Goal: Transaction & Acquisition: Purchase product/service

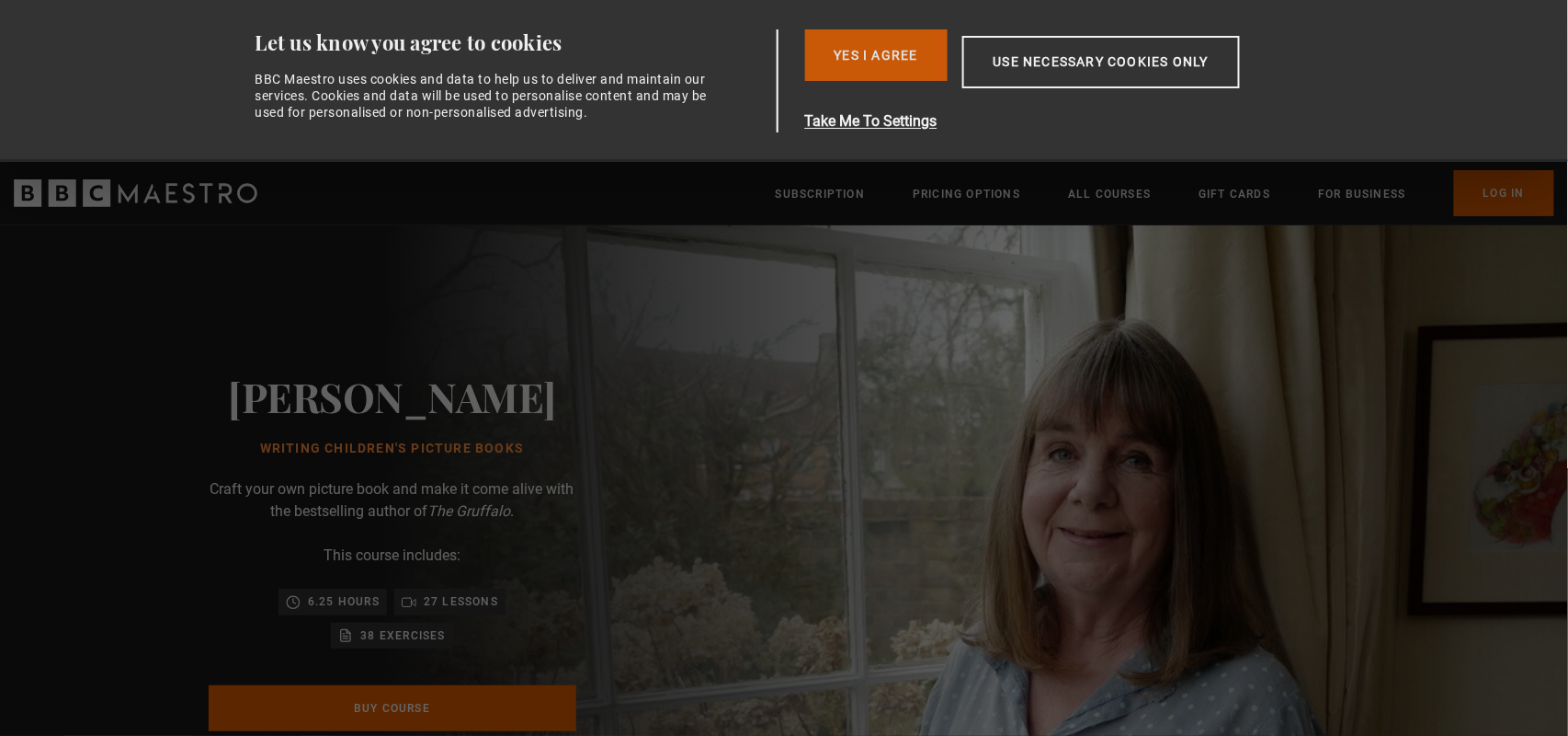
click at [896, 50] on button "Yes I Agree" at bounding box center [876, 54] width 142 height 51
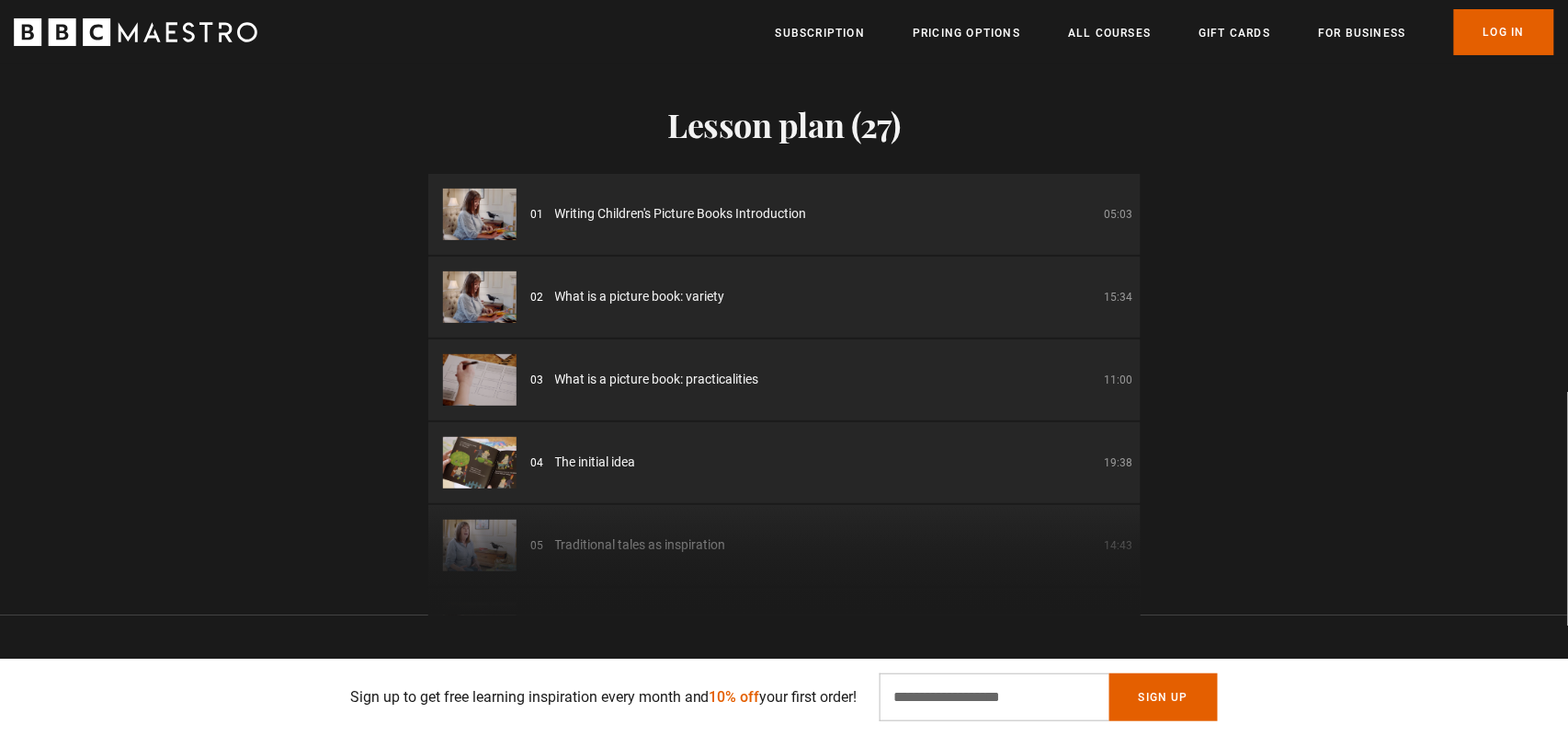
scroll to position [2418, 0]
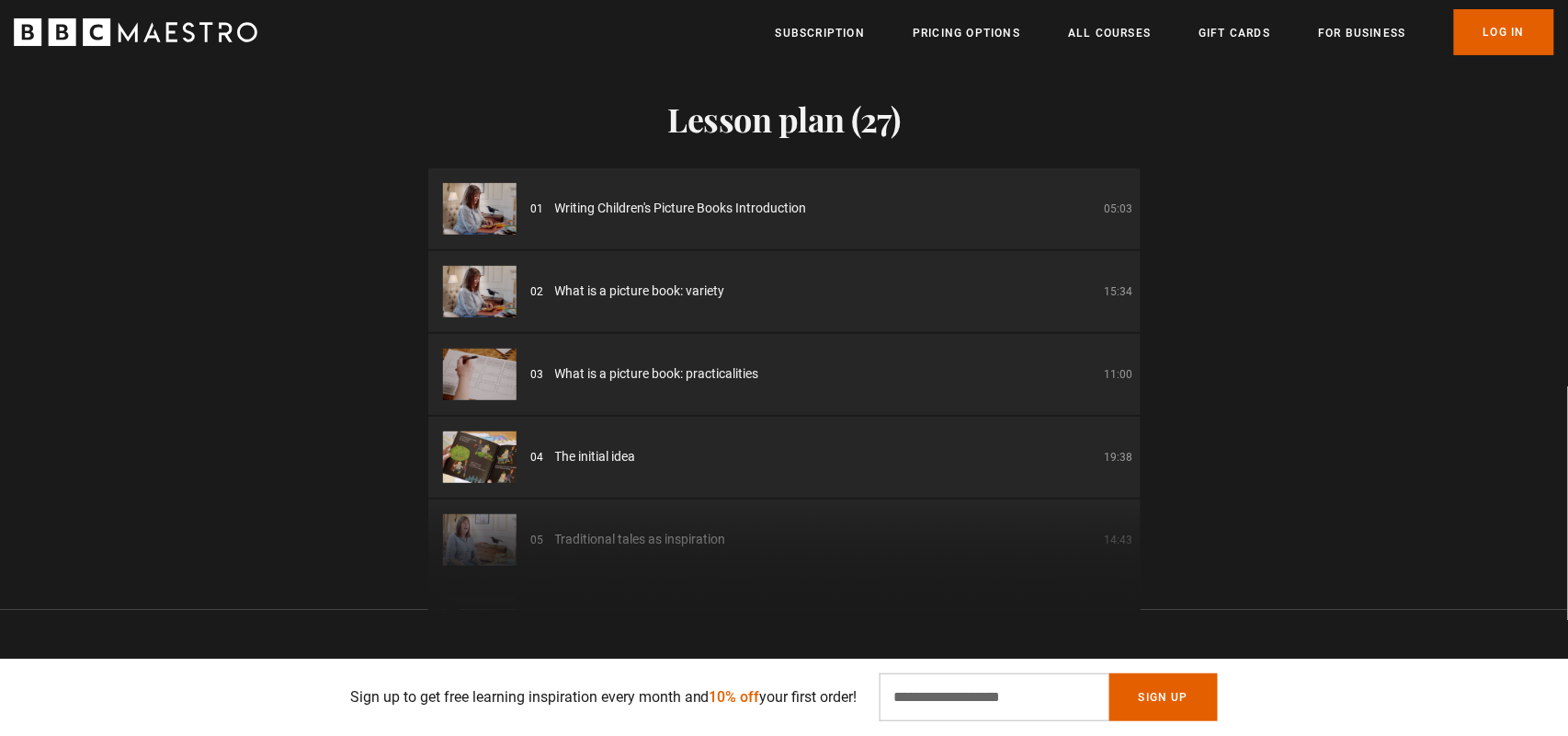
click at [664, 365] on span "What is a picture book: practicalities" at bounding box center [657, 374] width 204 height 19
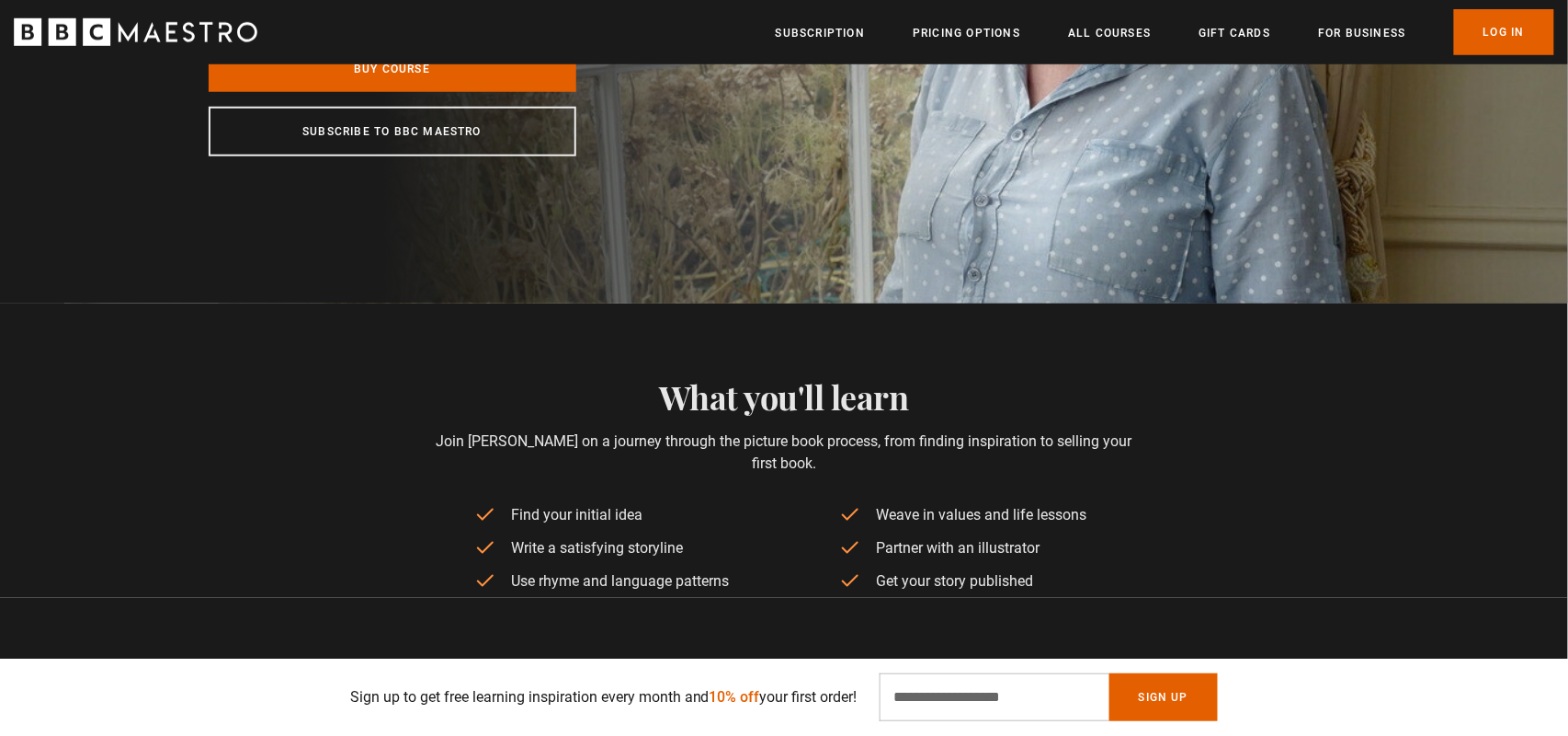
scroll to position [0, 0]
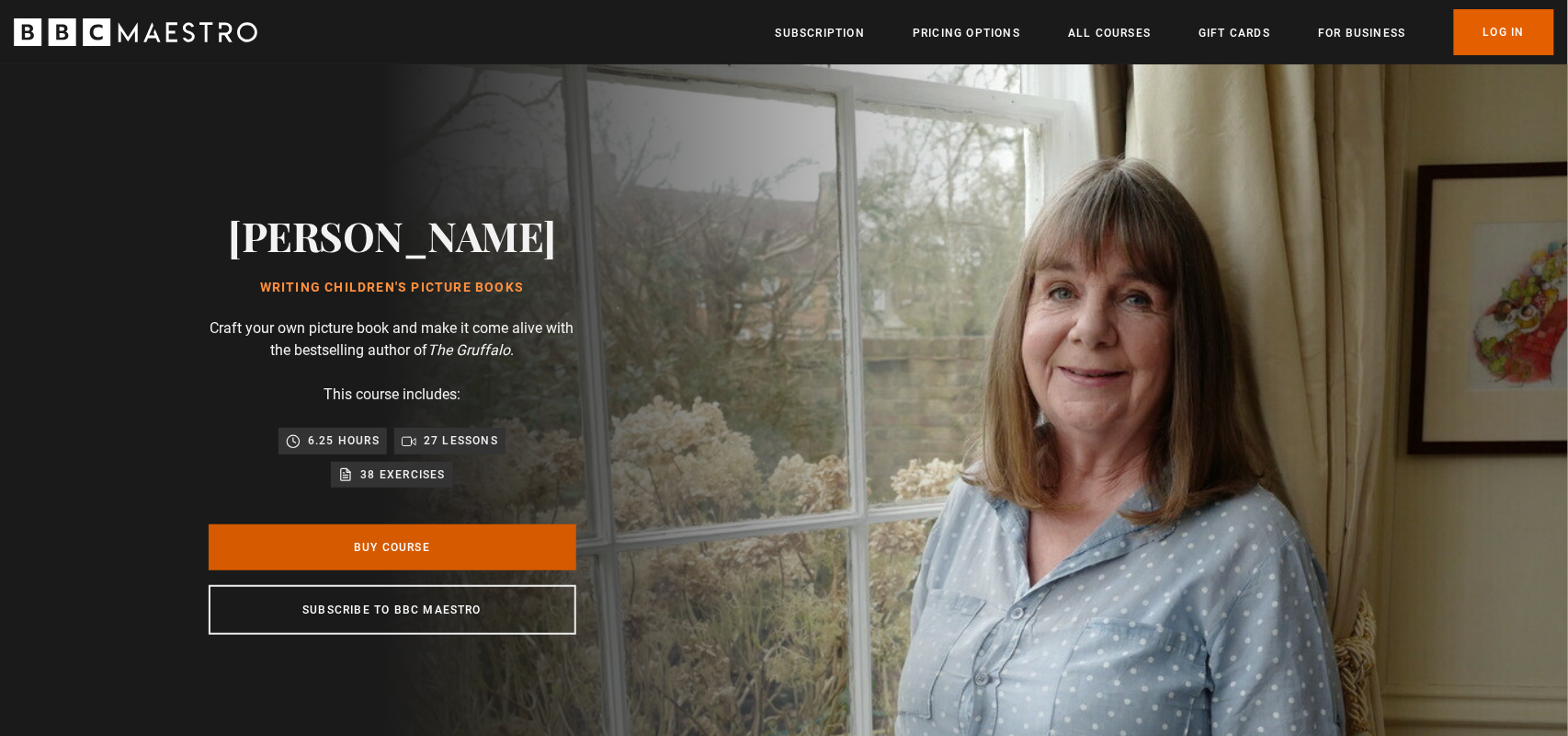
click at [417, 541] on link "Buy Course" at bounding box center [392, 547] width 367 height 46
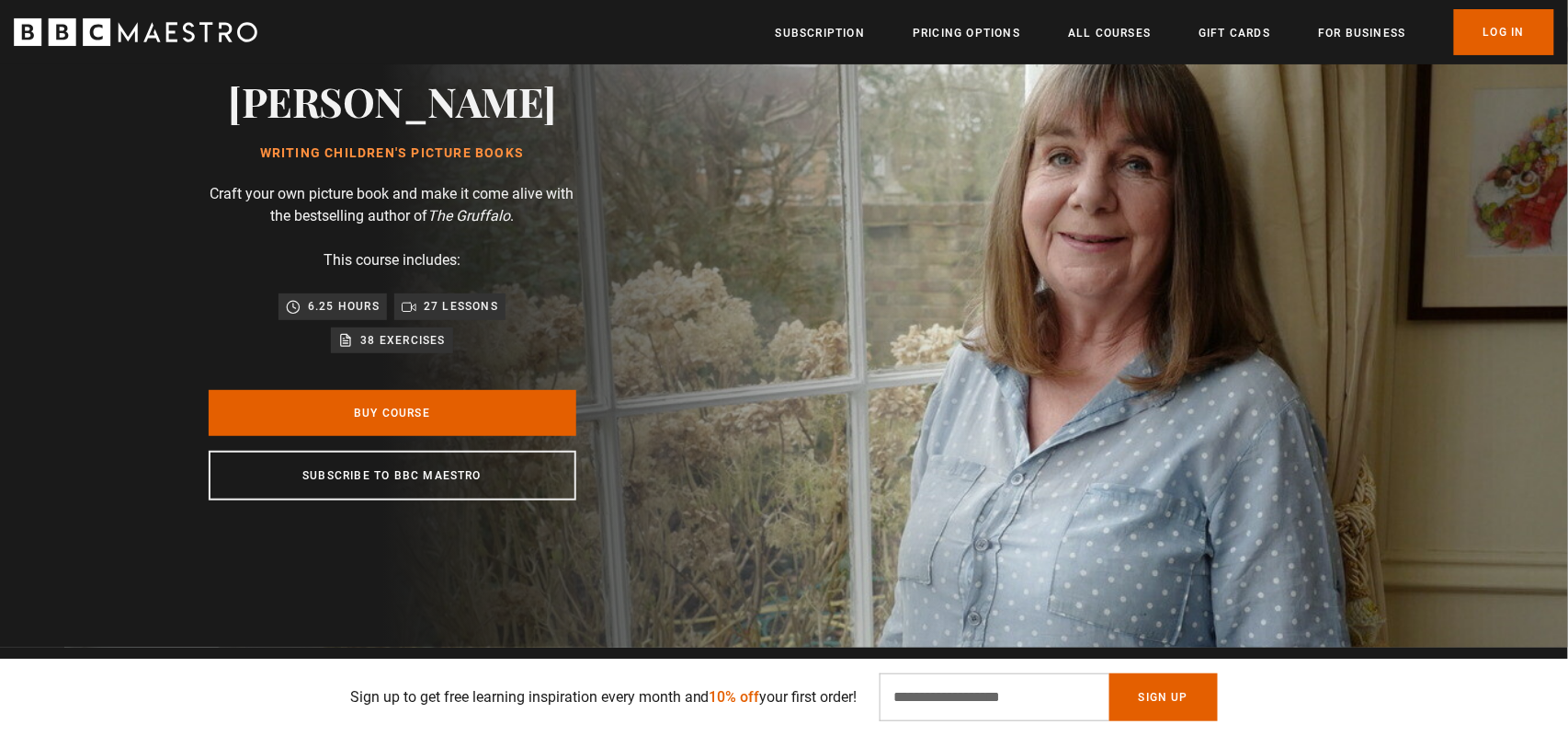
scroll to position [0, 240]
